Goal: Task Accomplishment & Management: Manage account settings

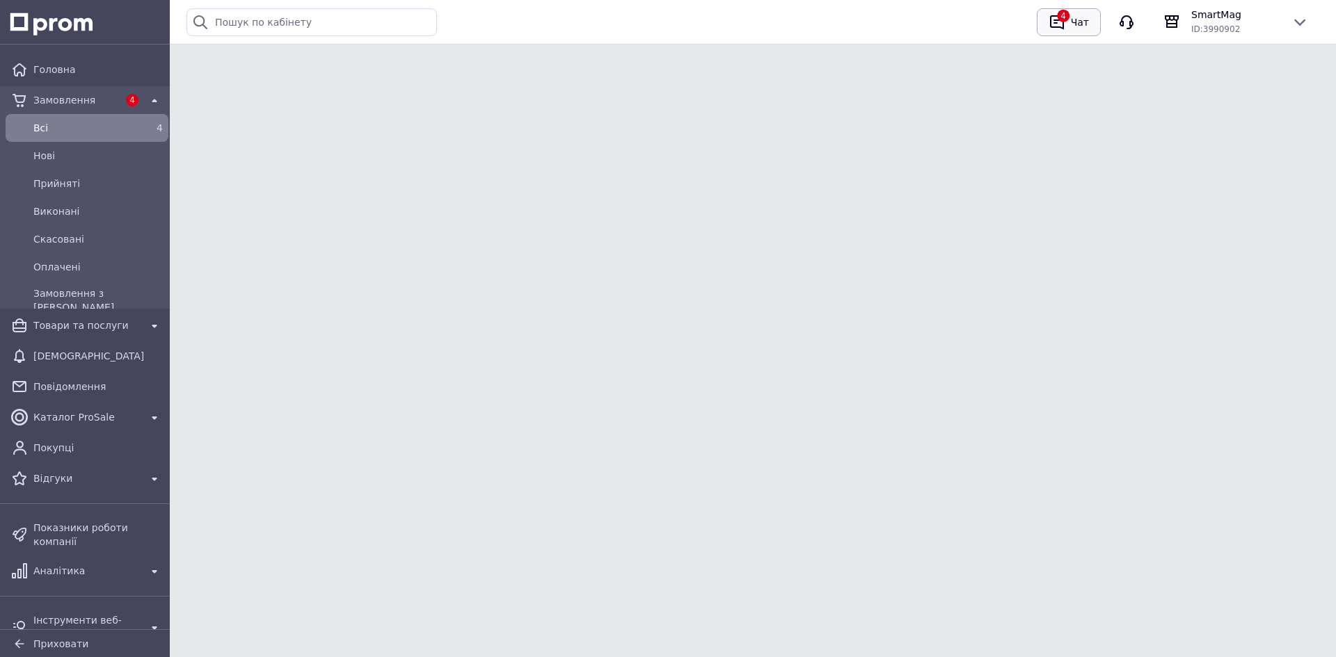
click at [1080, 29] on div "Чат" at bounding box center [1080, 22] width 24 height 21
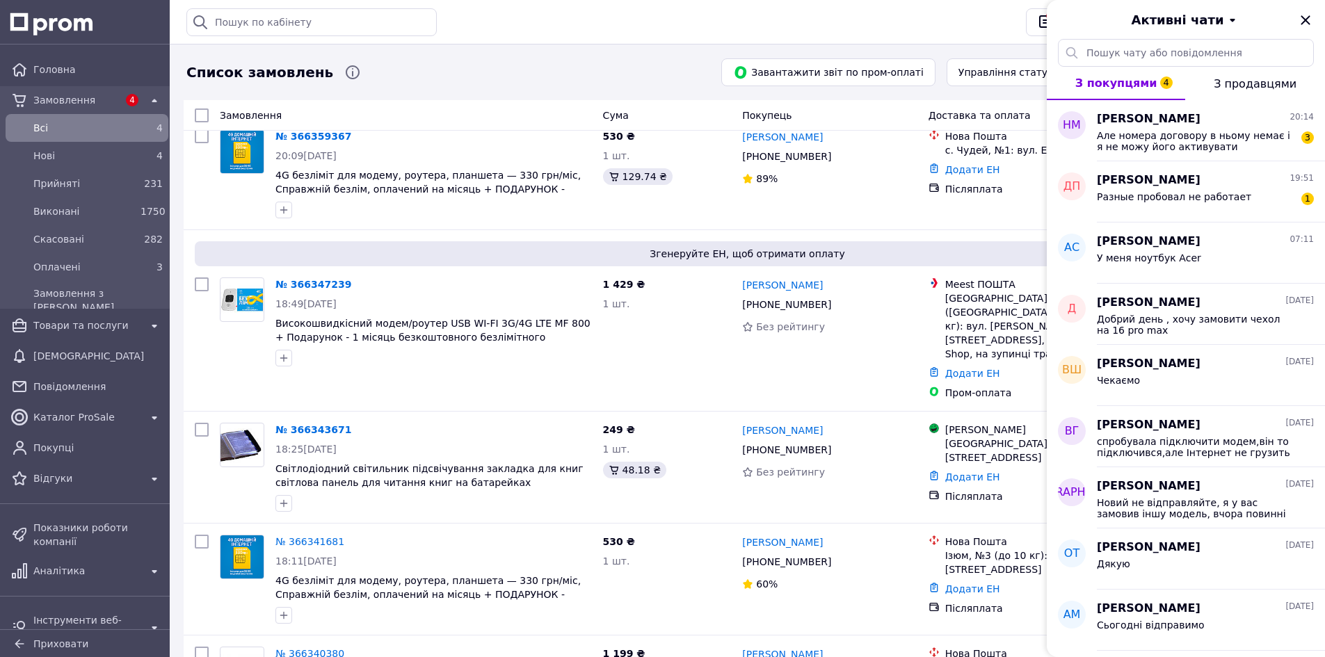
scroll to position [526, 0]
click at [1306, 19] on icon "Закрити" at bounding box center [1305, 19] width 9 height 9
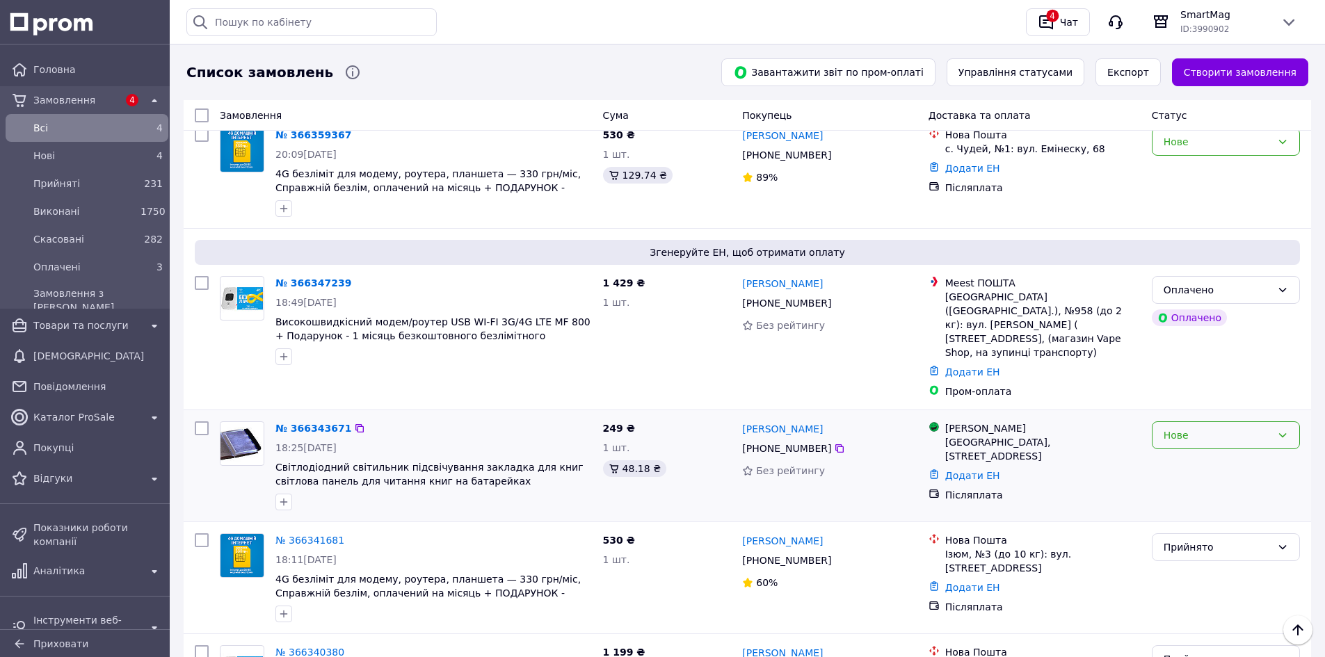
click at [1192, 428] on div "Нове" at bounding box center [1218, 435] width 108 height 15
click at [1187, 461] on li "Скасовано" at bounding box center [1226, 460] width 147 height 25
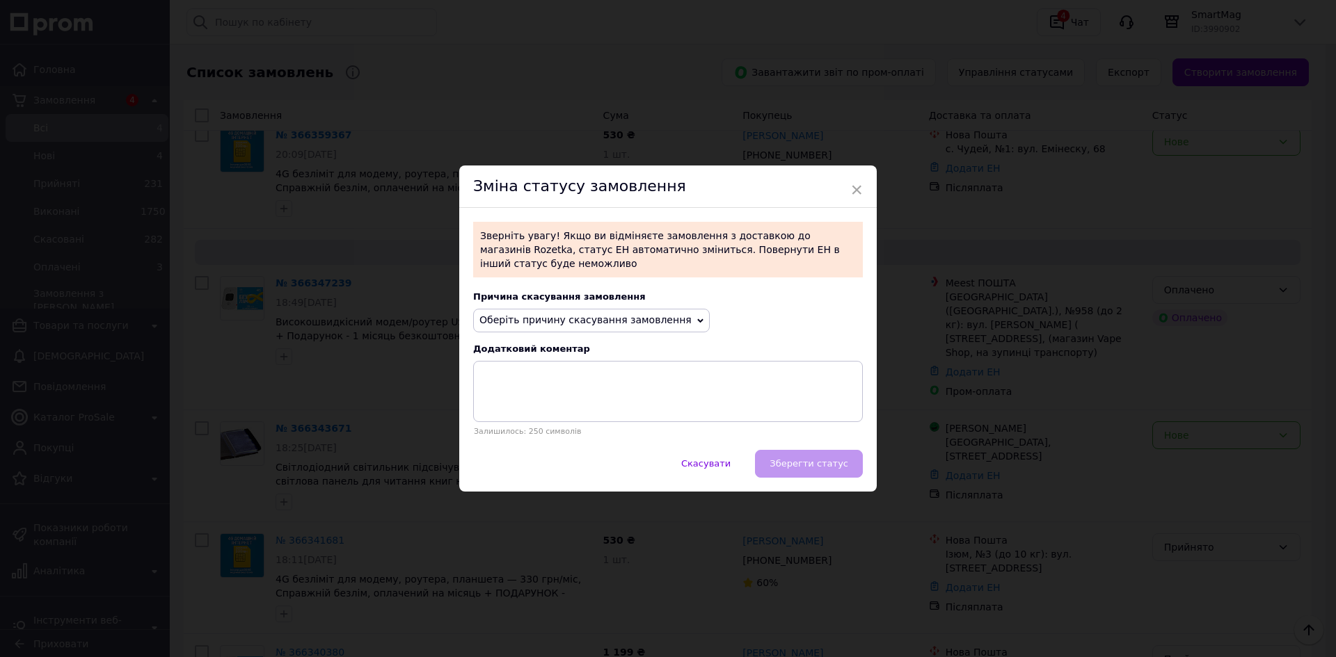
click at [628, 316] on span "Оберіть причину скасування замовлення" at bounding box center [585, 319] width 212 height 11
click at [511, 339] on li "Немає в наявності" at bounding box center [591, 347] width 235 height 19
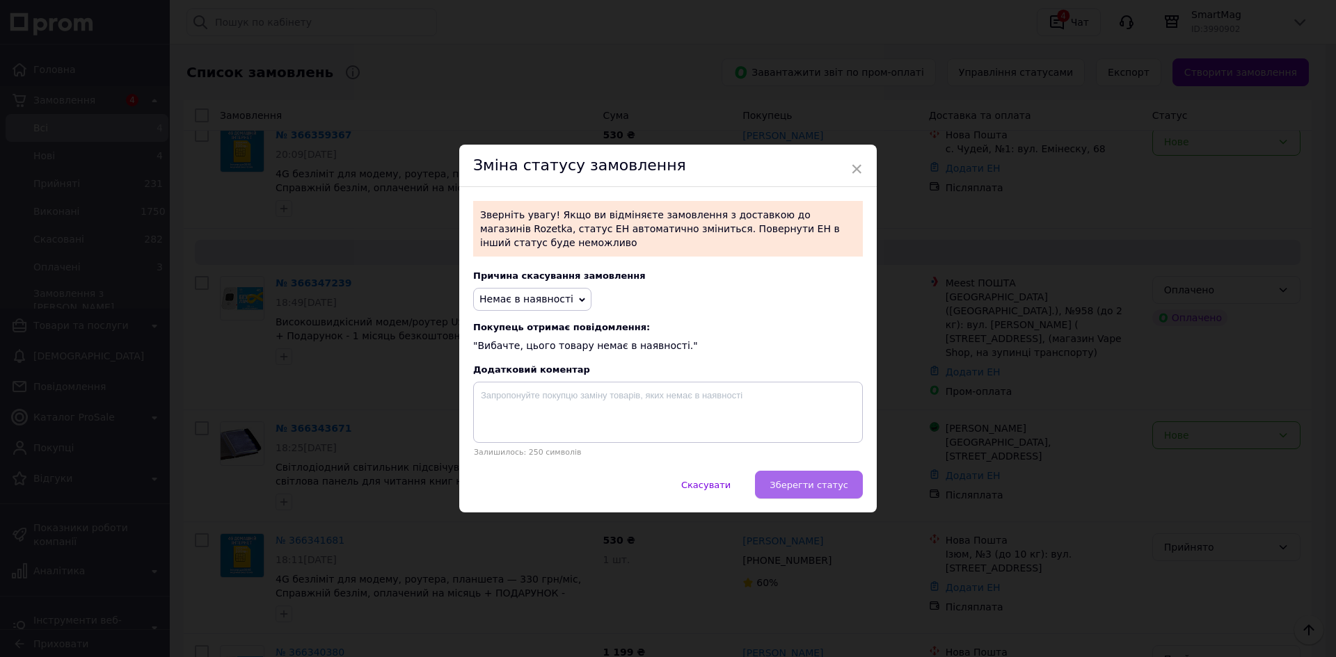
click at [820, 481] on span "Зберегти статус" at bounding box center [808, 485] width 79 height 10
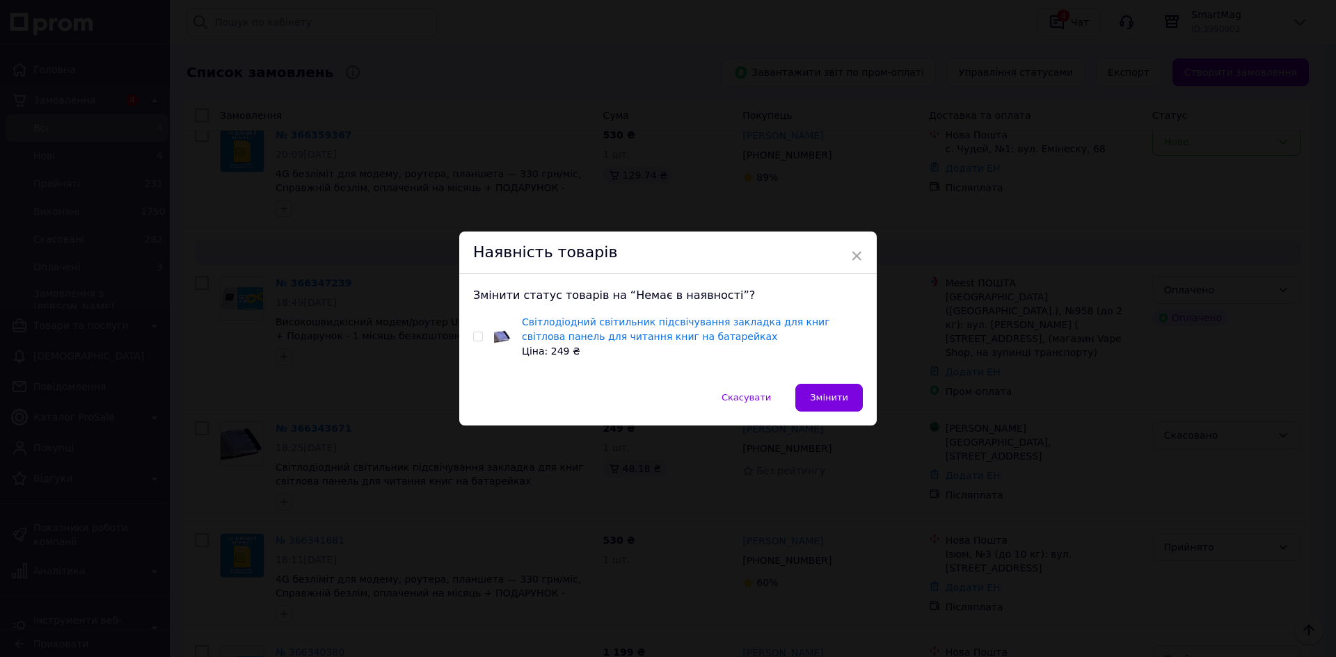
click at [473, 337] on input "checkbox" at bounding box center [477, 337] width 9 height 9
checkbox input "true"
click at [834, 391] on button "Змінити" at bounding box center [828, 398] width 67 height 28
